Goal: Entertainment & Leisure: Consume media (video, audio)

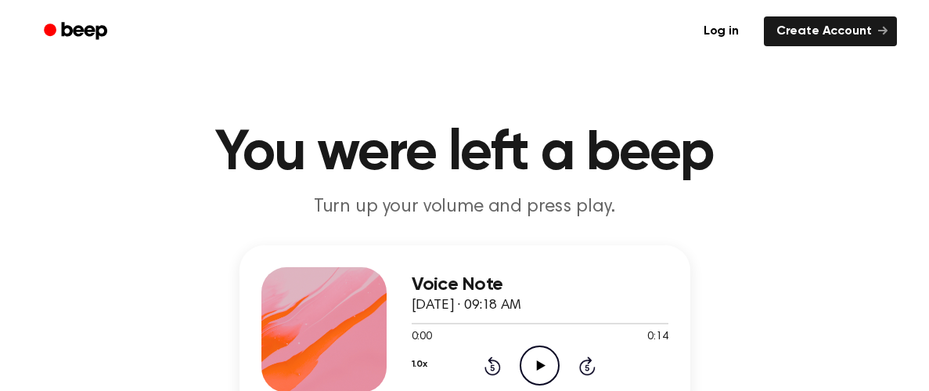
click at [539, 355] on icon "Play Audio" at bounding box center [540, 365] width 40 height 40
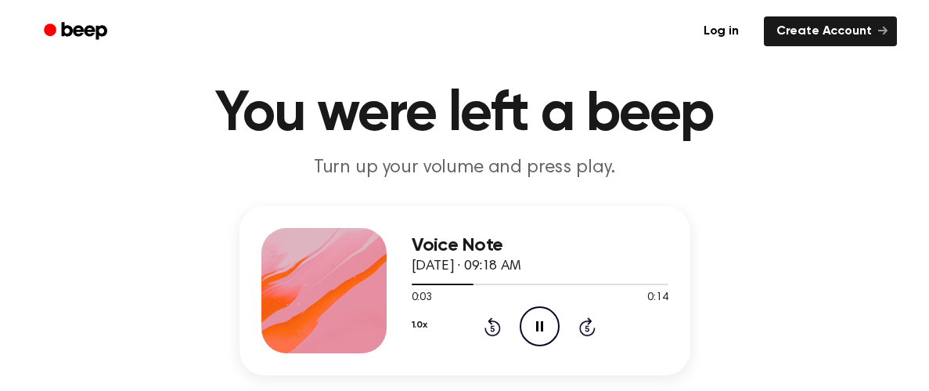
scroll to position [38, 0]
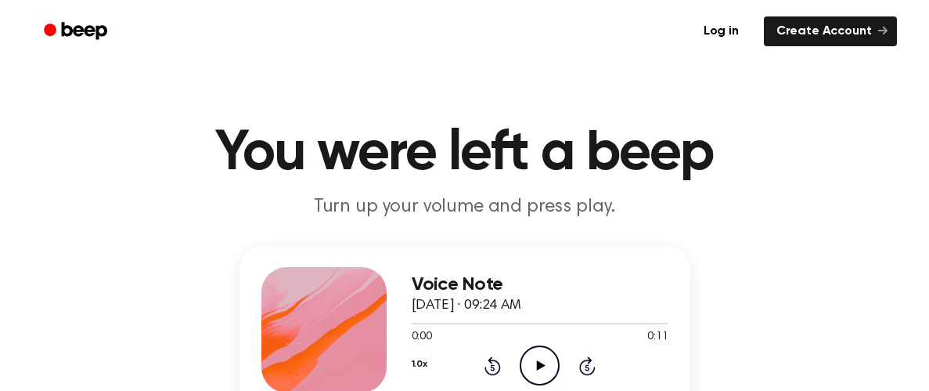
click at [538, 373] on icon "Play Audio" at bounding box center [540, 365] width 40 height 40
click at [538, 373] on icon "Pause Audio" at bounding box center [540, 365] width 40 height 40
